Goal: Task Accomplishment & Management: Use online tool/utility

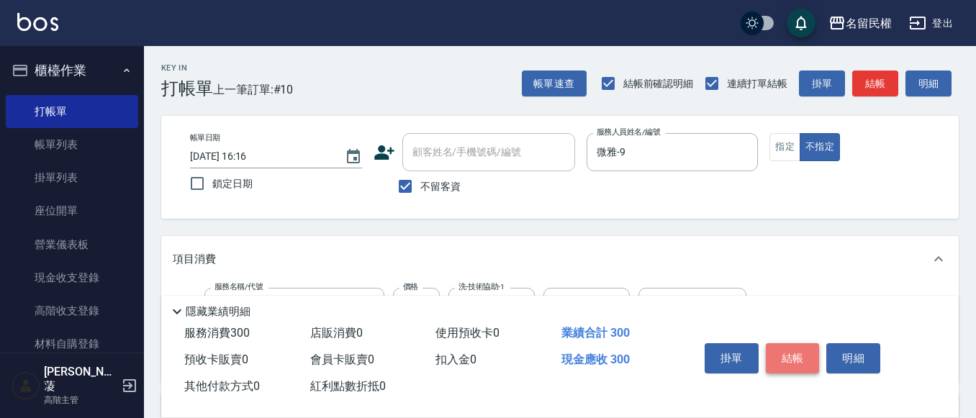
click at [780, 343] on button "結帳" at bounding box center [793, 358] width 54 height 30
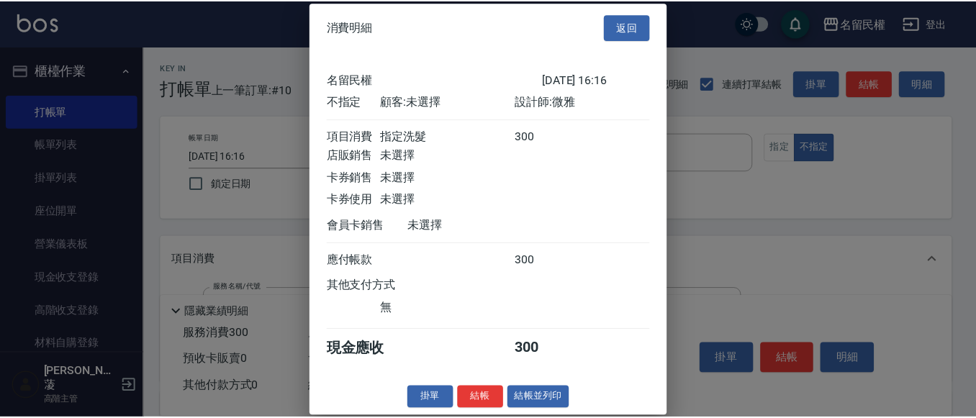
scroll to position [19, 0]
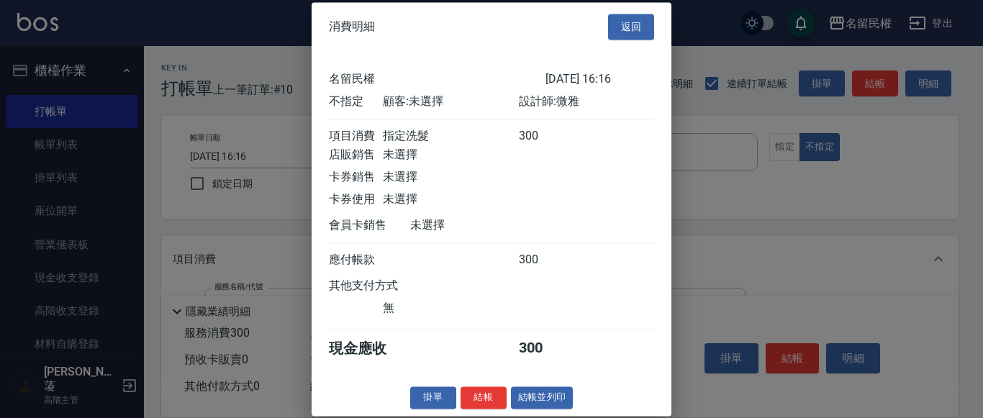
drag, startPoint x: 520, startPoint y: 395, endPoint x: 497, endPoint y: 397, distance: 22.4
click at [511, 397] on button "結帳並列印" at bounding box center [542, 398] width 63 height 22
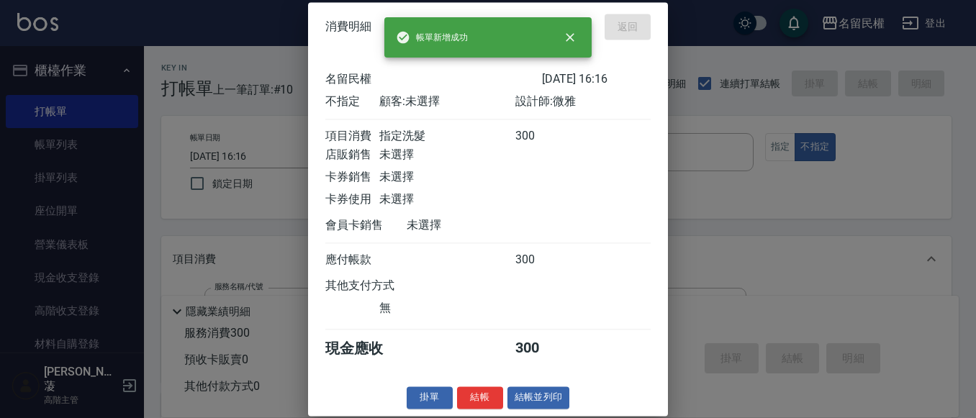
type input "[DATE] 16:46"
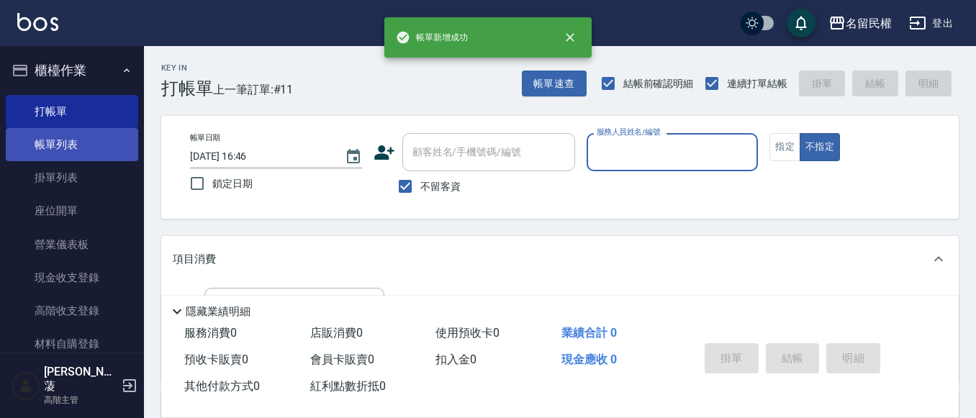
click at [55, 160] on link "帳單列表" at bounding box center [72, 144] width 132 height 33
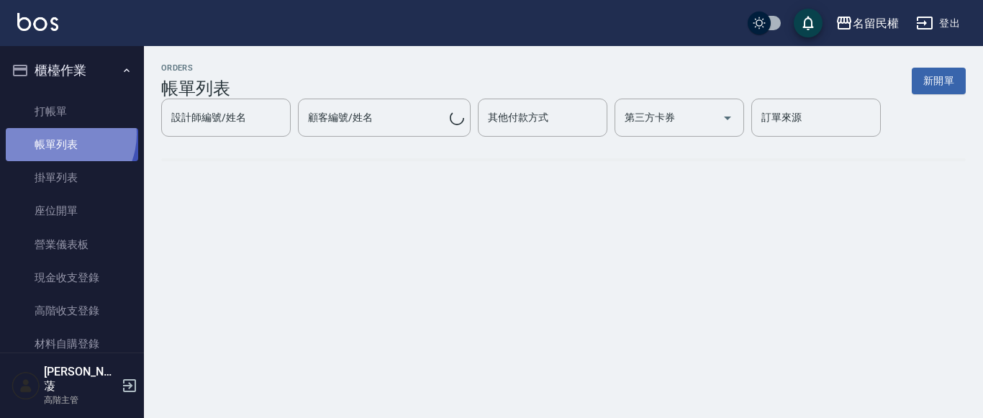
click at [57, 133] on link "帳單列表" at bounding box center [72, 144] width 132 height 33
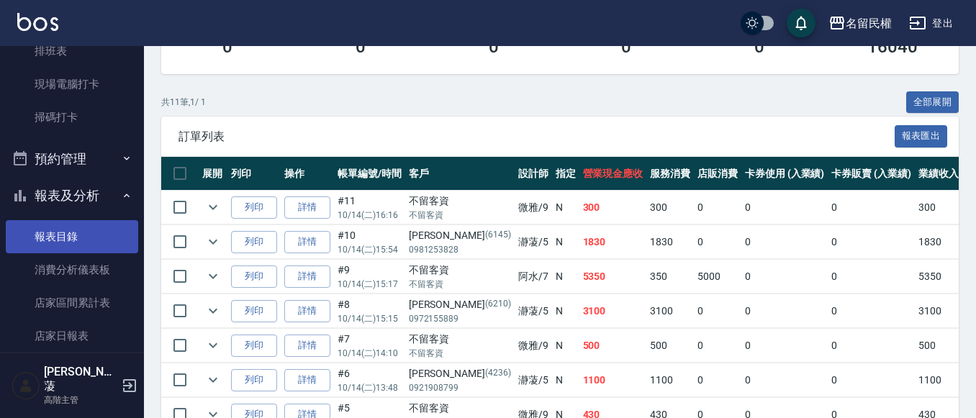
scroll to position [504, 0]
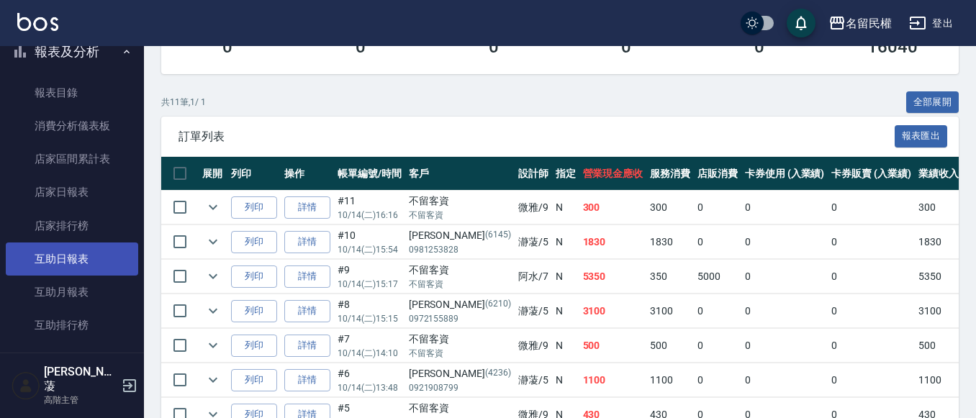
click at [56, 250] on link "互助日報表" at bounding box center [72, 259] width 132 height 33
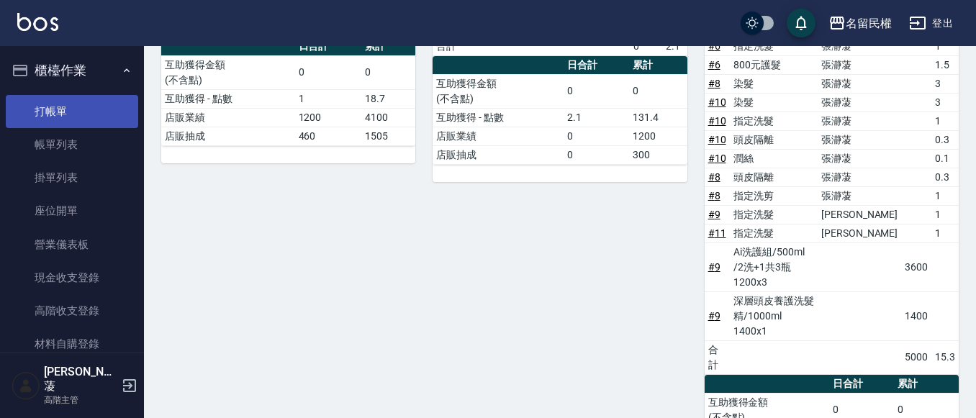
click at [52, 104] on link "打帳單" at bounding box center [72, 111] width 132 height 33
